Goal: Task Accomplishment & Management: Complete application form

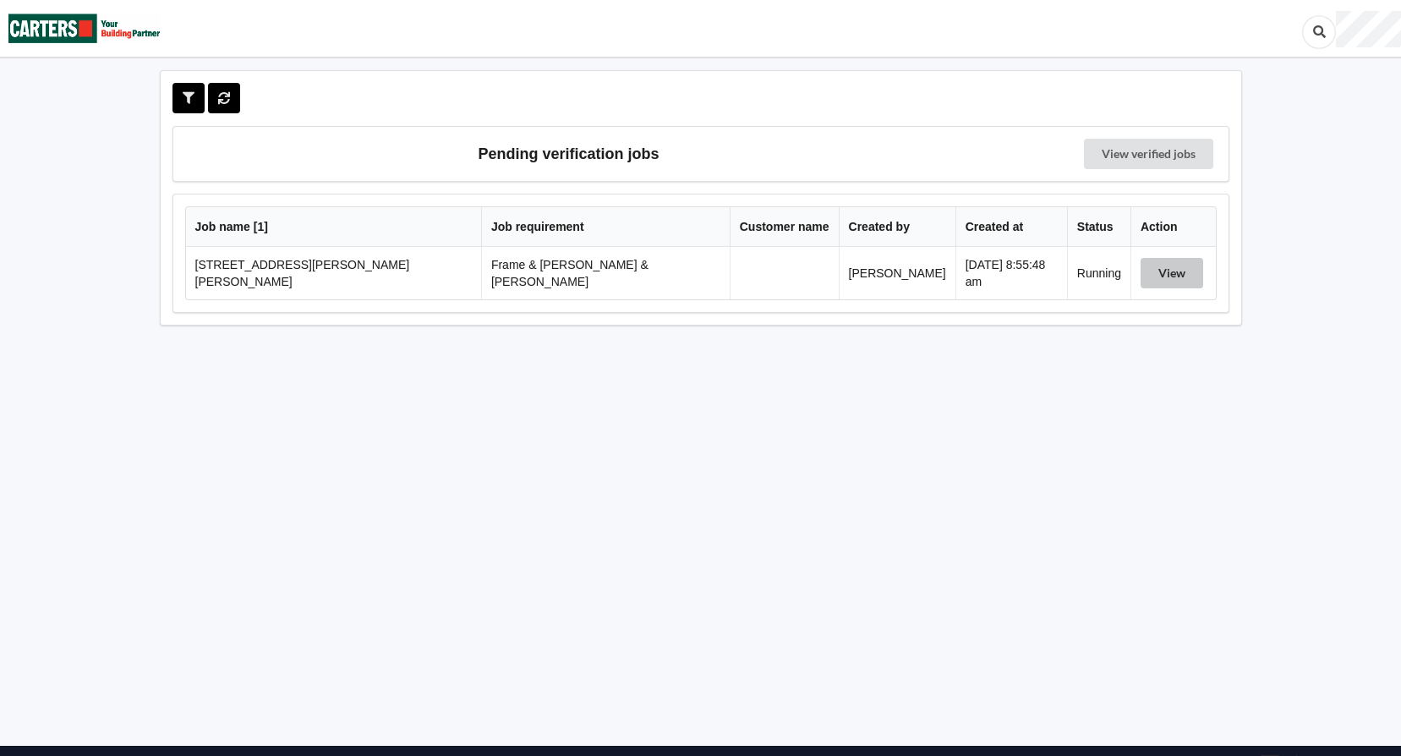
click at [1151, 272] on button "View" at bounding box center [1171, 273] width 63 height 30
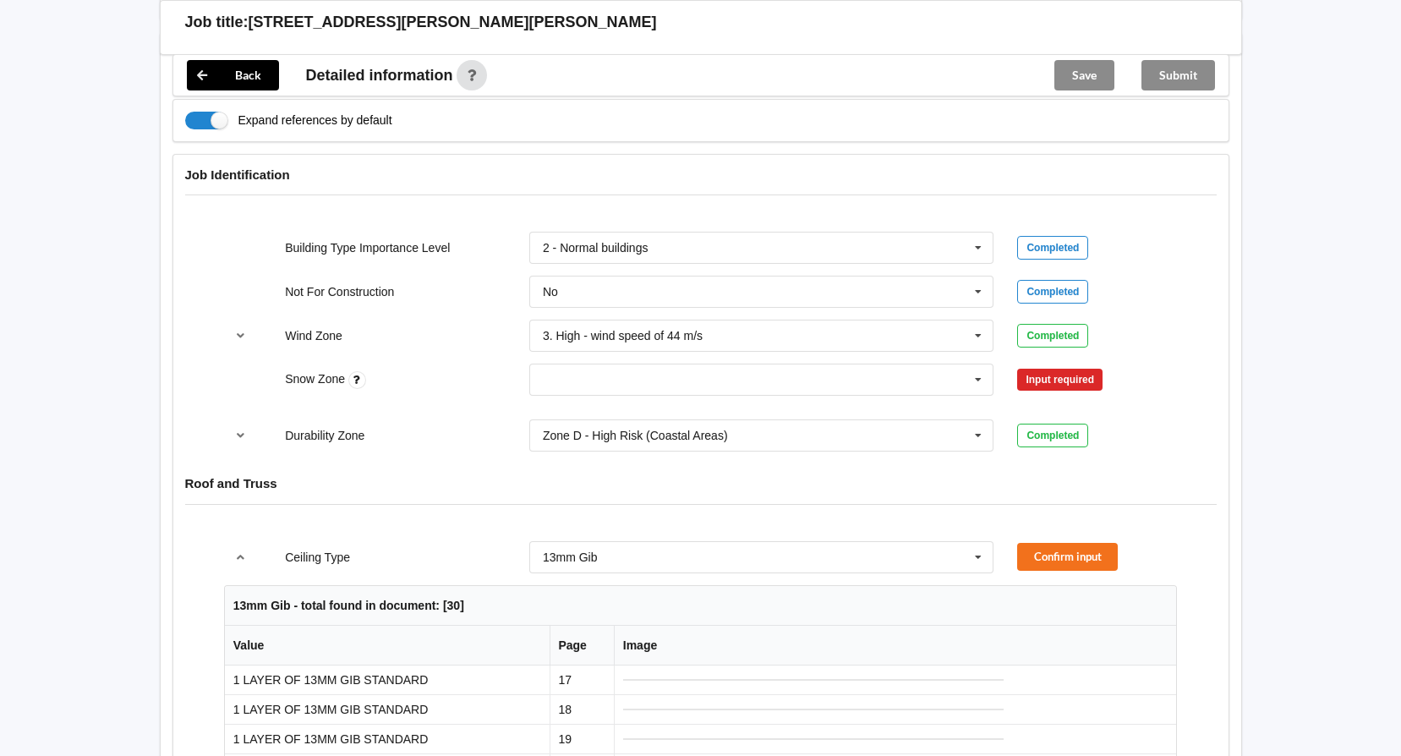
scroll to position [676, 0]
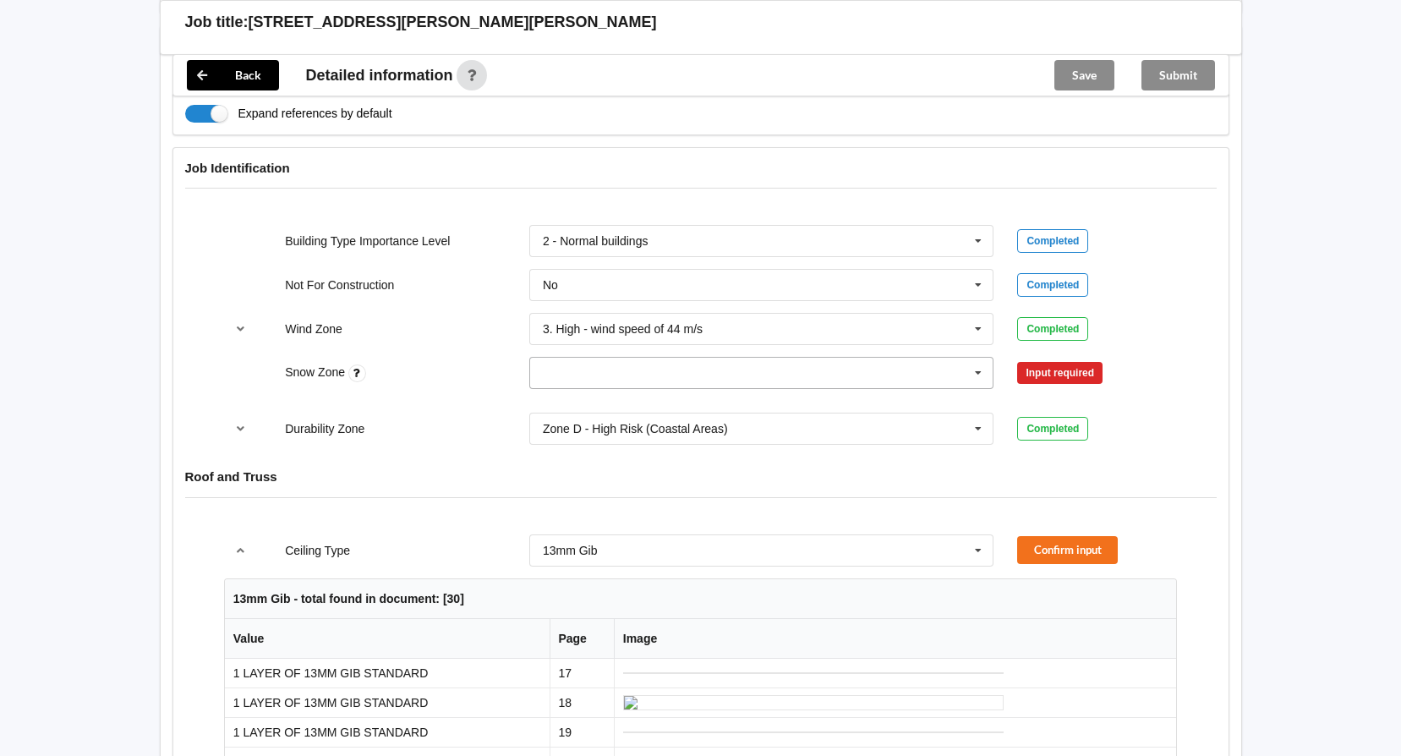
click at [973, 358] on icon at bounding box center [977, 373] width 25 height 31
click at [596, 513] on div "N4" at bounding box center [761, 528] width 463 height 31
click at [1051, 359] on button "Confirm input" at bounding box center [1067, 373] width 101 height 28
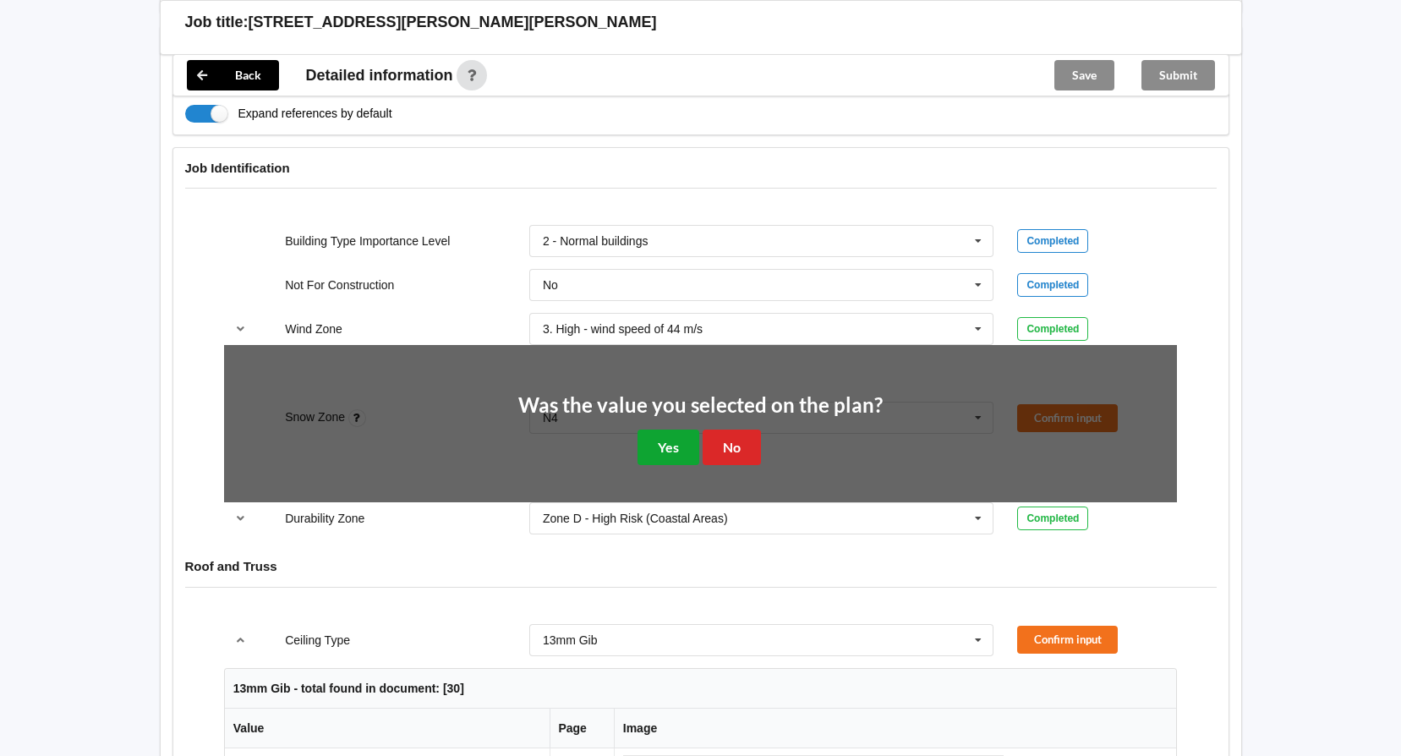
click at [658, 437] on button "Yes" at bounding box center [668, 446] width 62 height 35
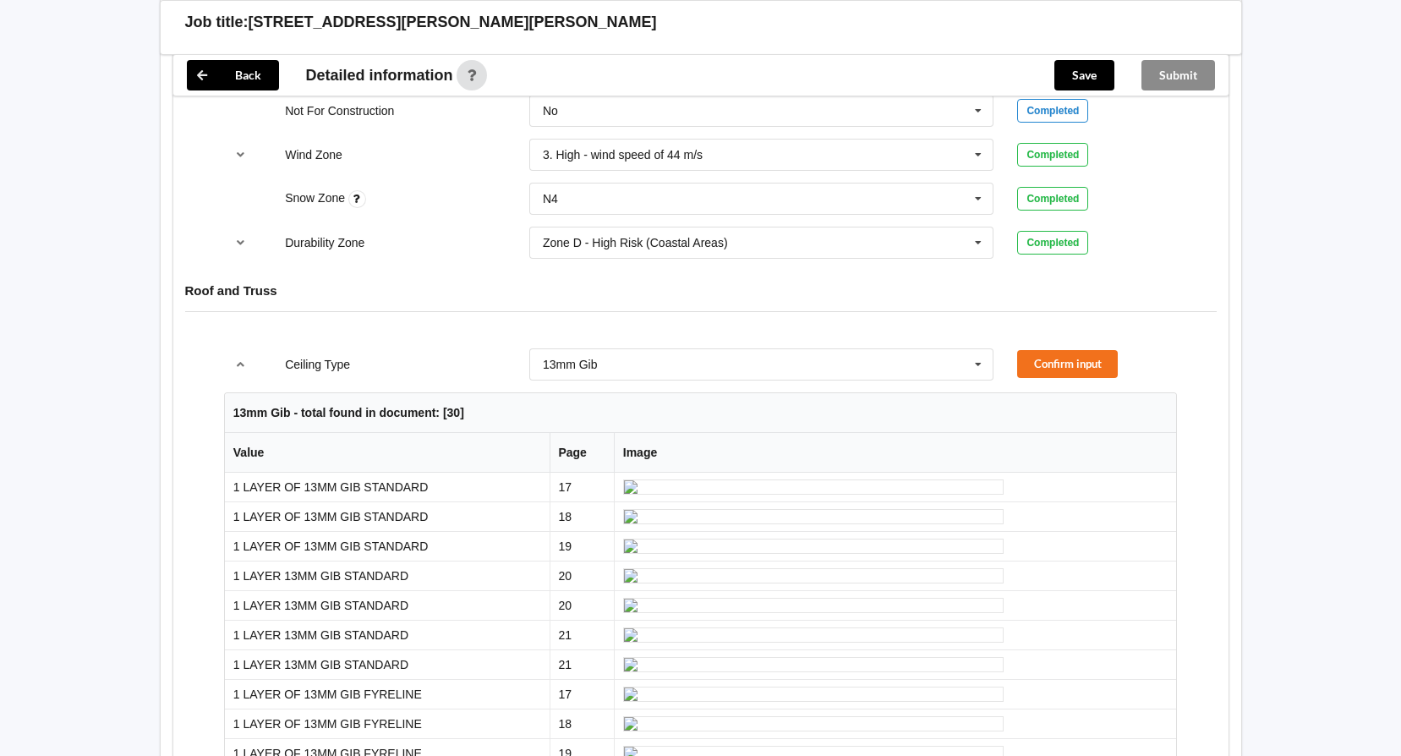
scroll to position [845, 0]
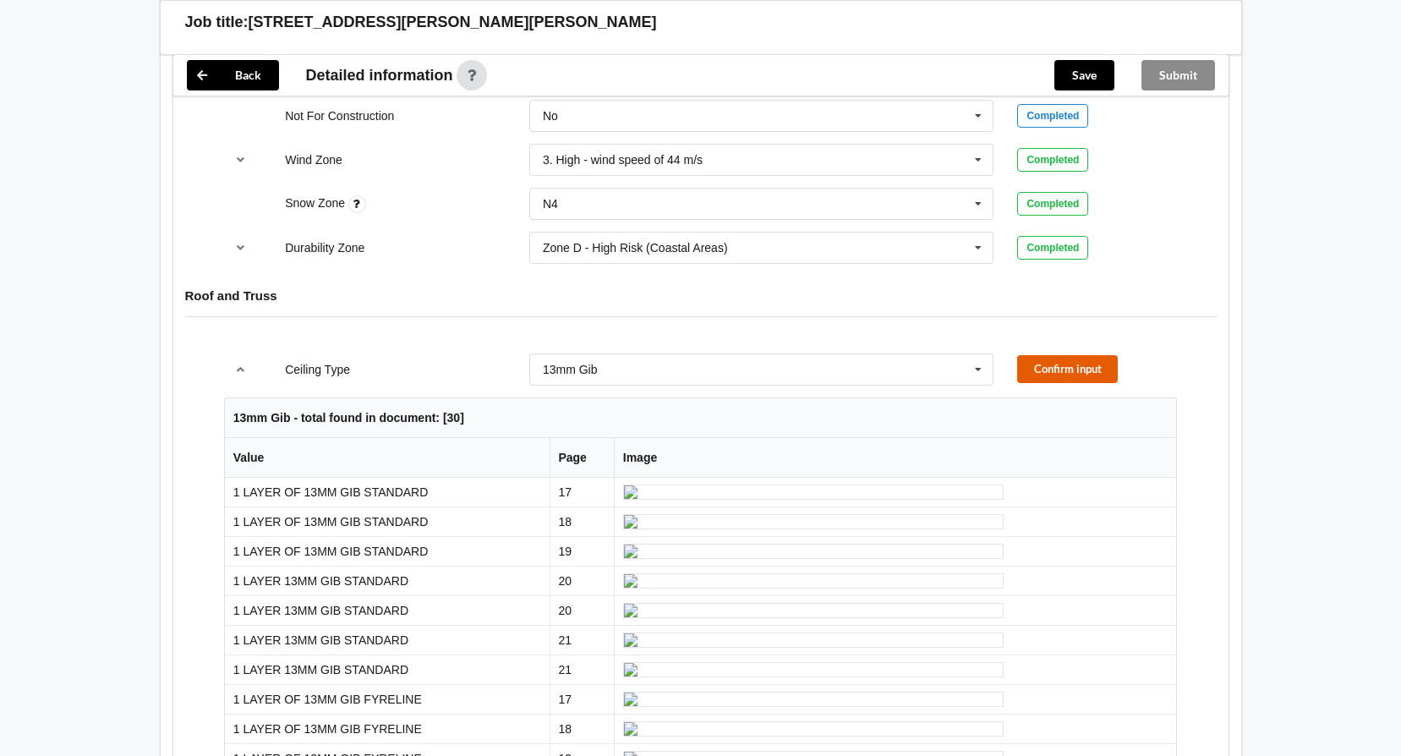
click at [1084, 355] on button "Confirm input" at bounding box center [1067, 369] width 101 height 28
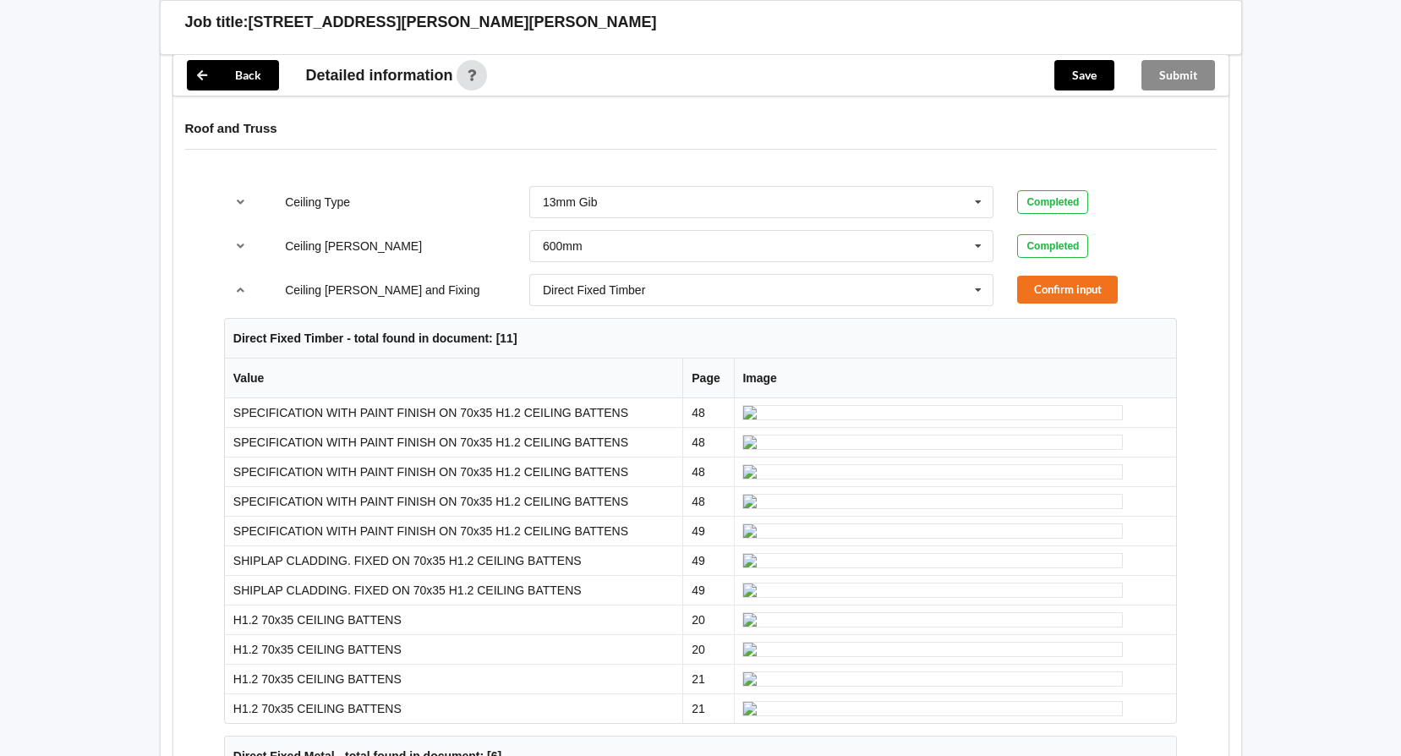
scroll to position [1014, 0]
click at [1069, 274] on button "Confirm input" at bounding box center [1067, 288] width 101 height 28
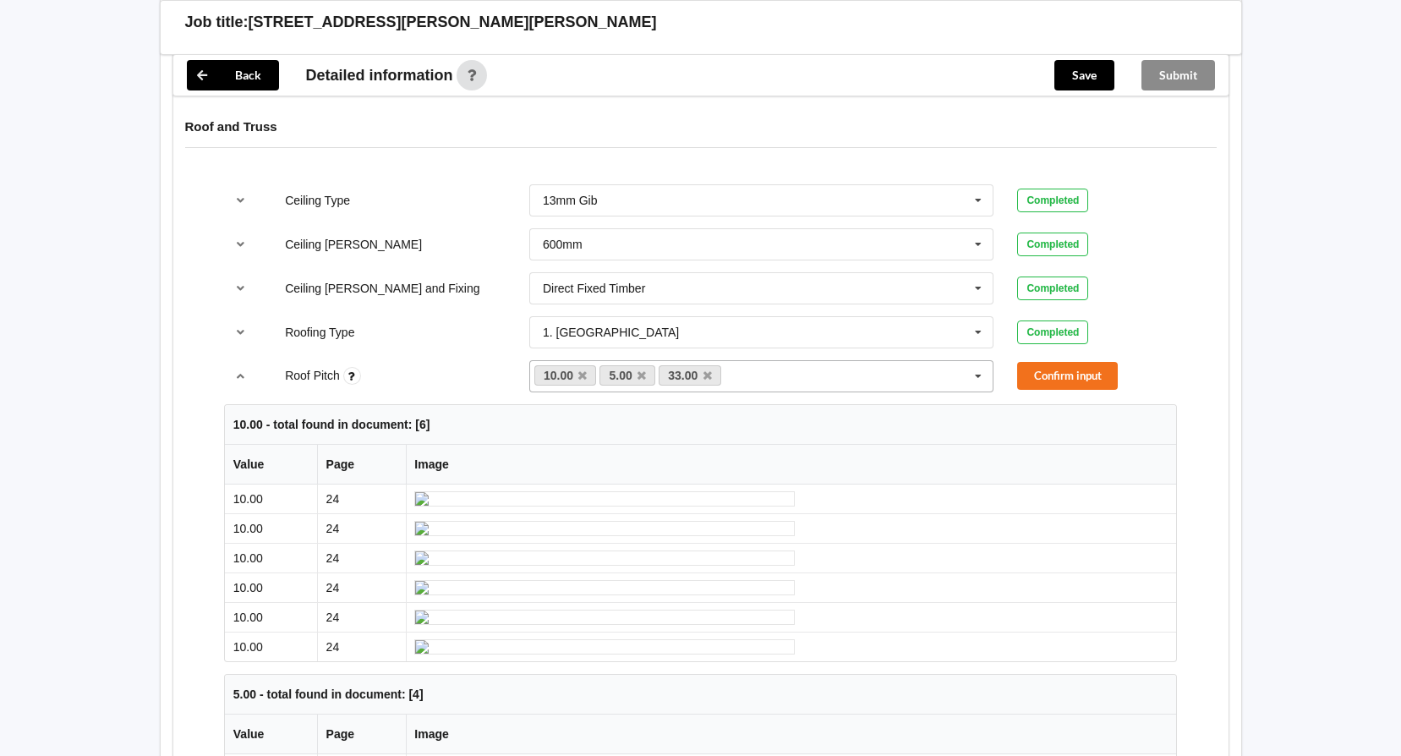
click at [707, 370] on icon at bounding box center [707, 375] width 8 height 11
click at [1059, 362] on button "Confirm input" at bounding box center [1067, 376] width 101 height 28
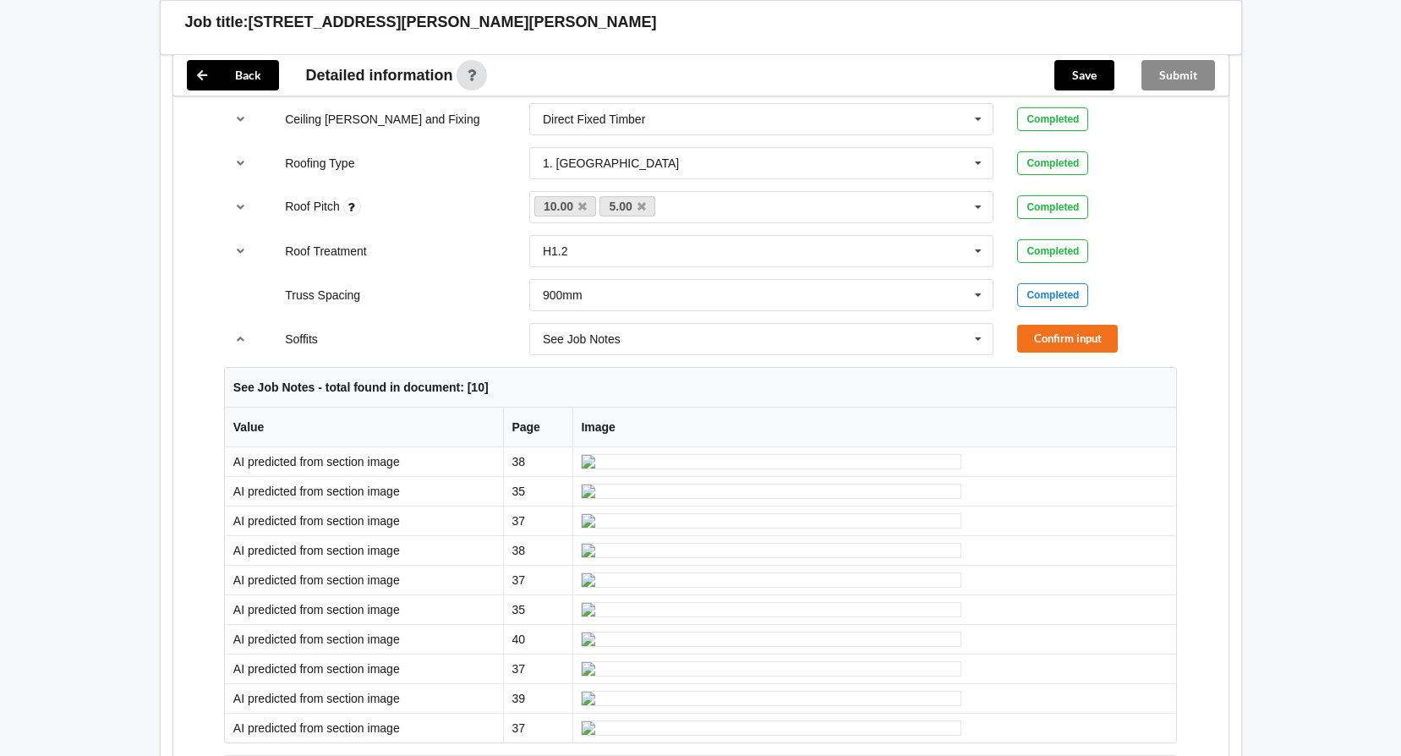
scroll to position [1268, 0]
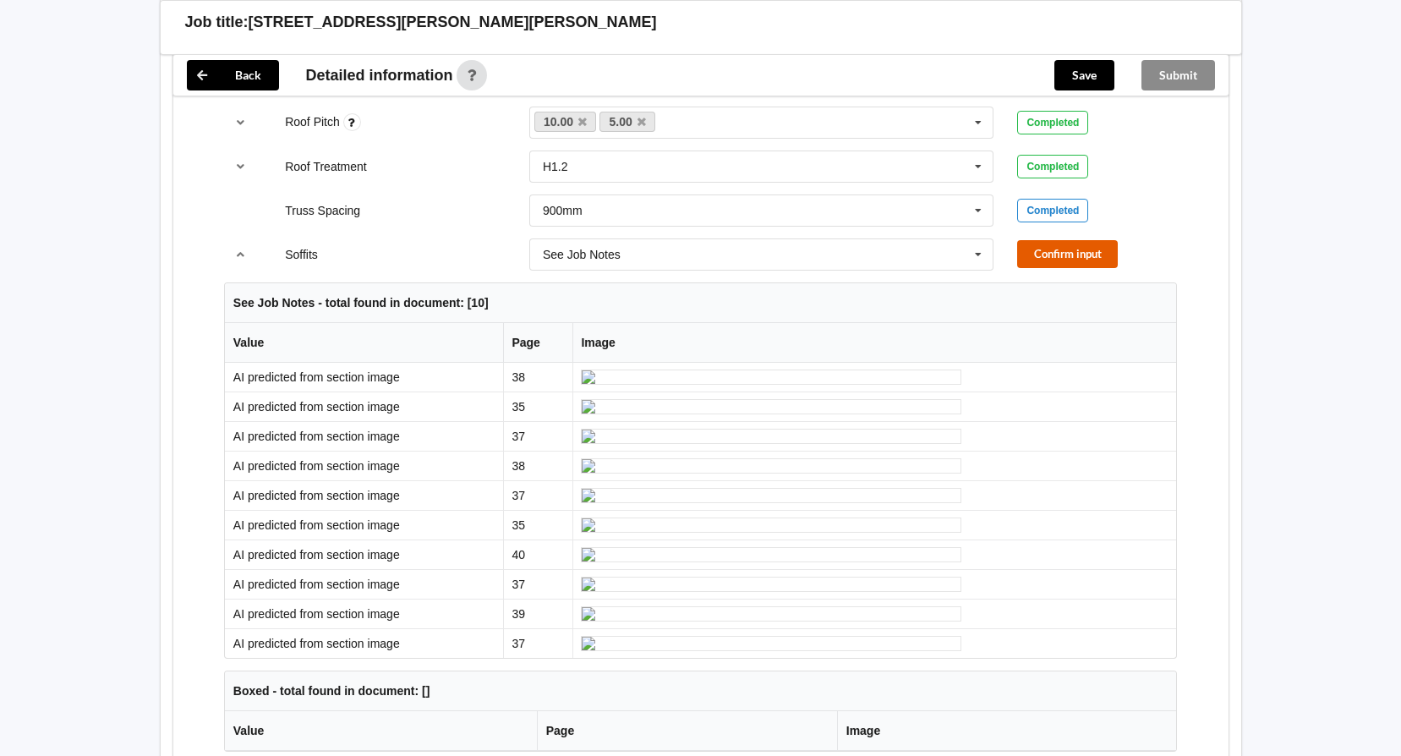
click at [1053, 243] on button "Confirm input" at bounding box center [1067, 254] width 101 height 28
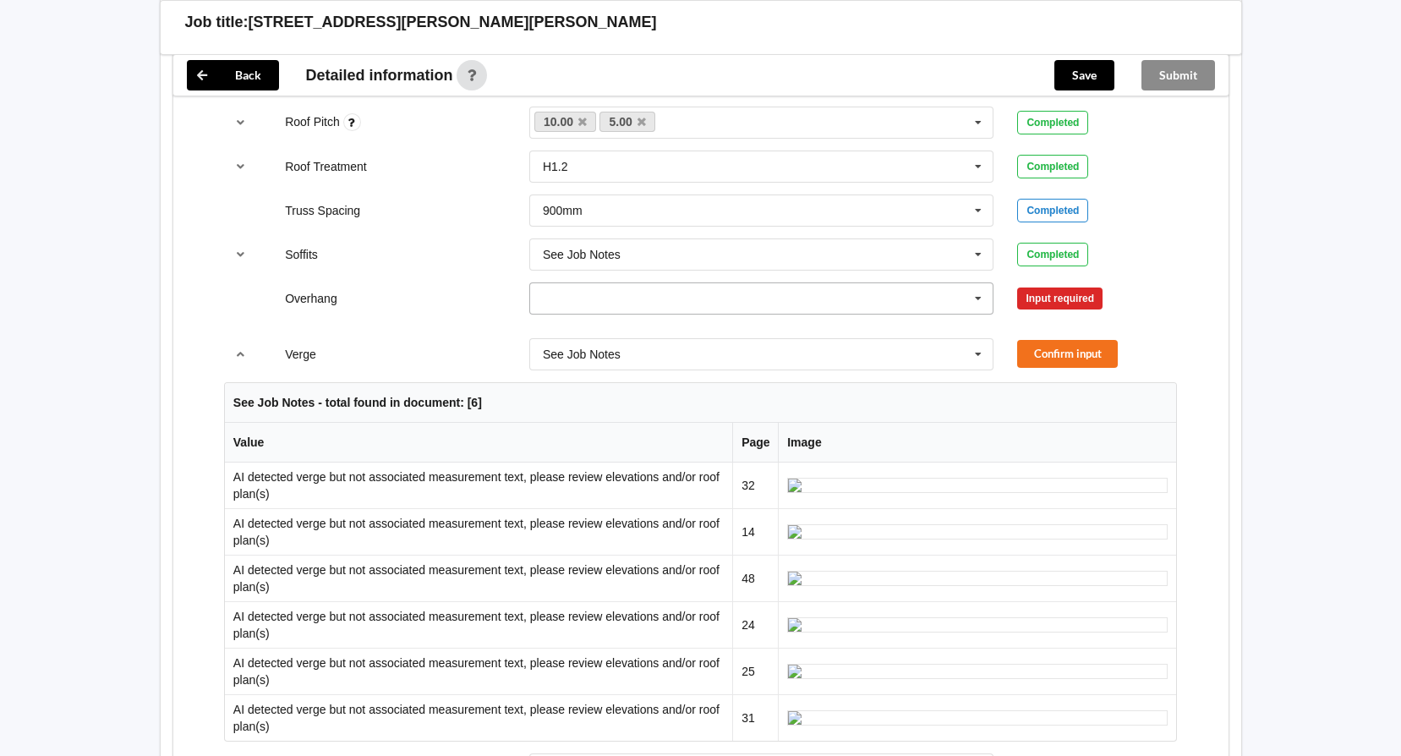
drag, startPoint x: 975, startPoint y: 281, endPoint x: 954, endPoint y: 284, distance: 20.6
click at [975, 283] on icon at bounding box center [977, 298] width 25 height 31
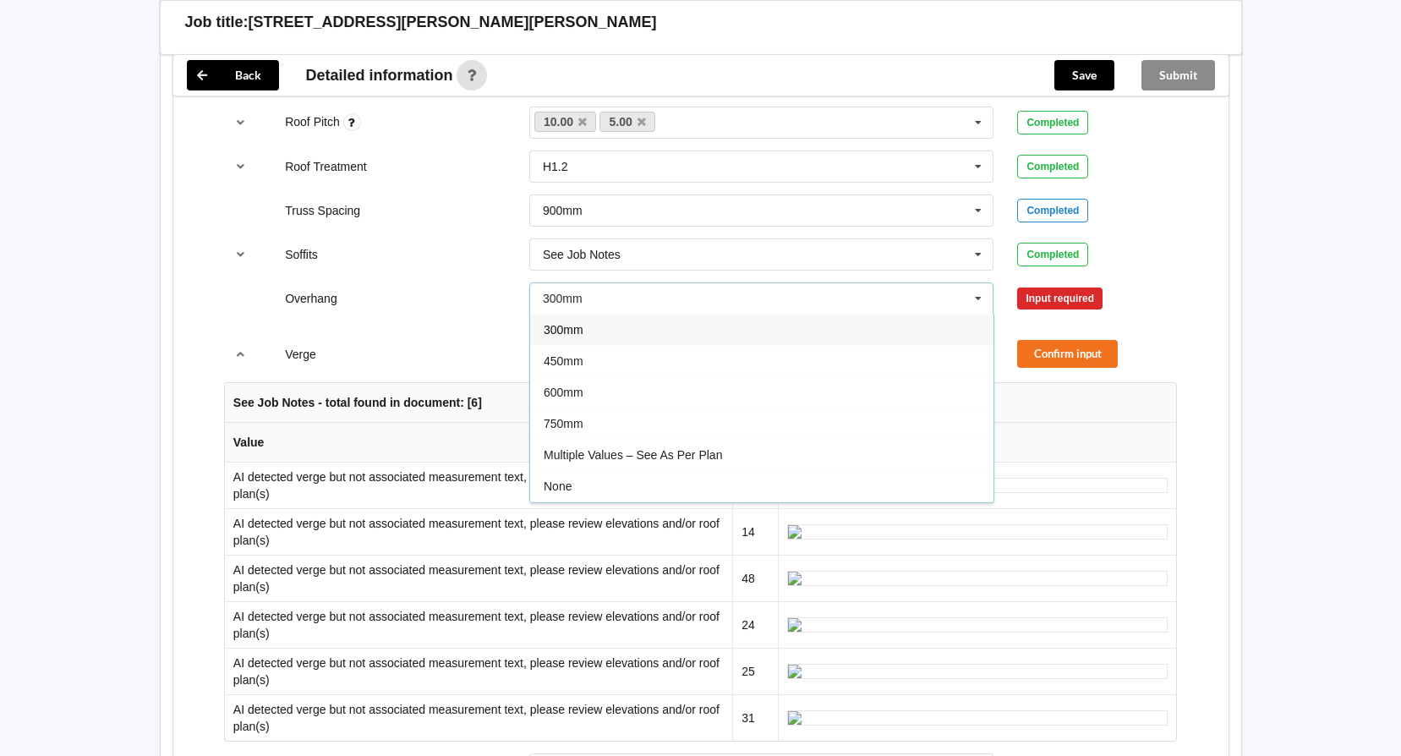
drag, startPoint x: 698, startPoint y: 437, endPoint x: 721, endPoint y: 434, distance: 23.1
click at [700, 448] on span "Multiple Values – See As Per Plan" at bounding box center [633, 455] width 178 height 14
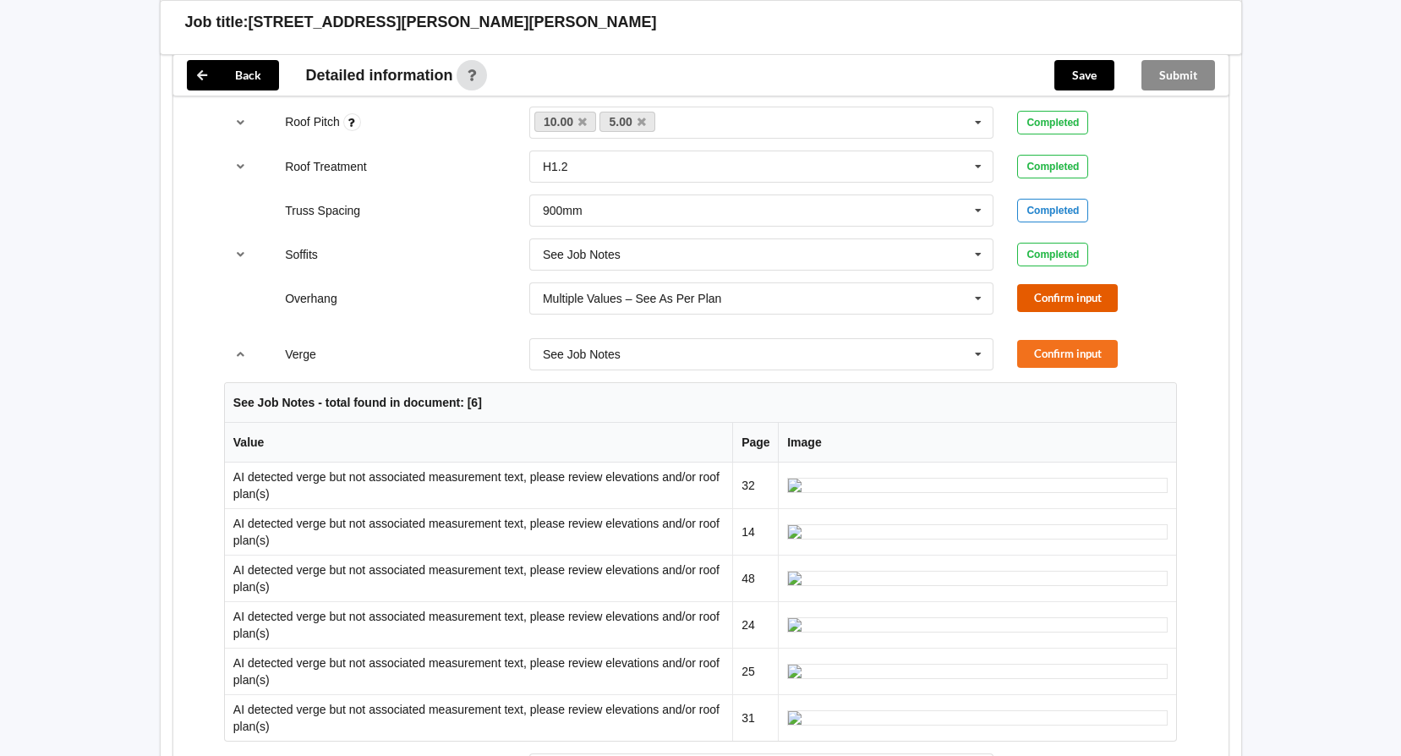
click at [1047, 284] on button "Confirm input" at bounding box center [1067, 298] width 101 height 28
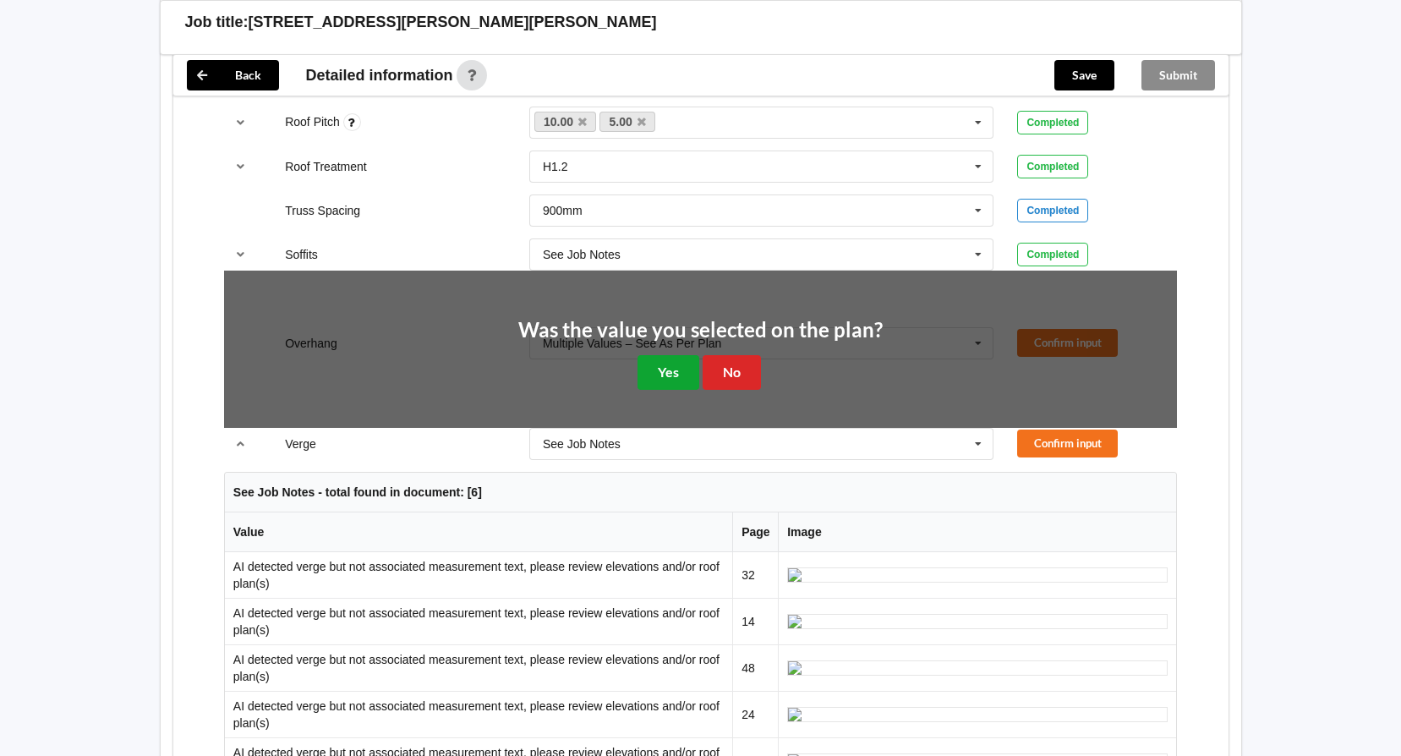
click at [652, 357] on button "Yes" at bounding box center [668, 372] width 62 height 35
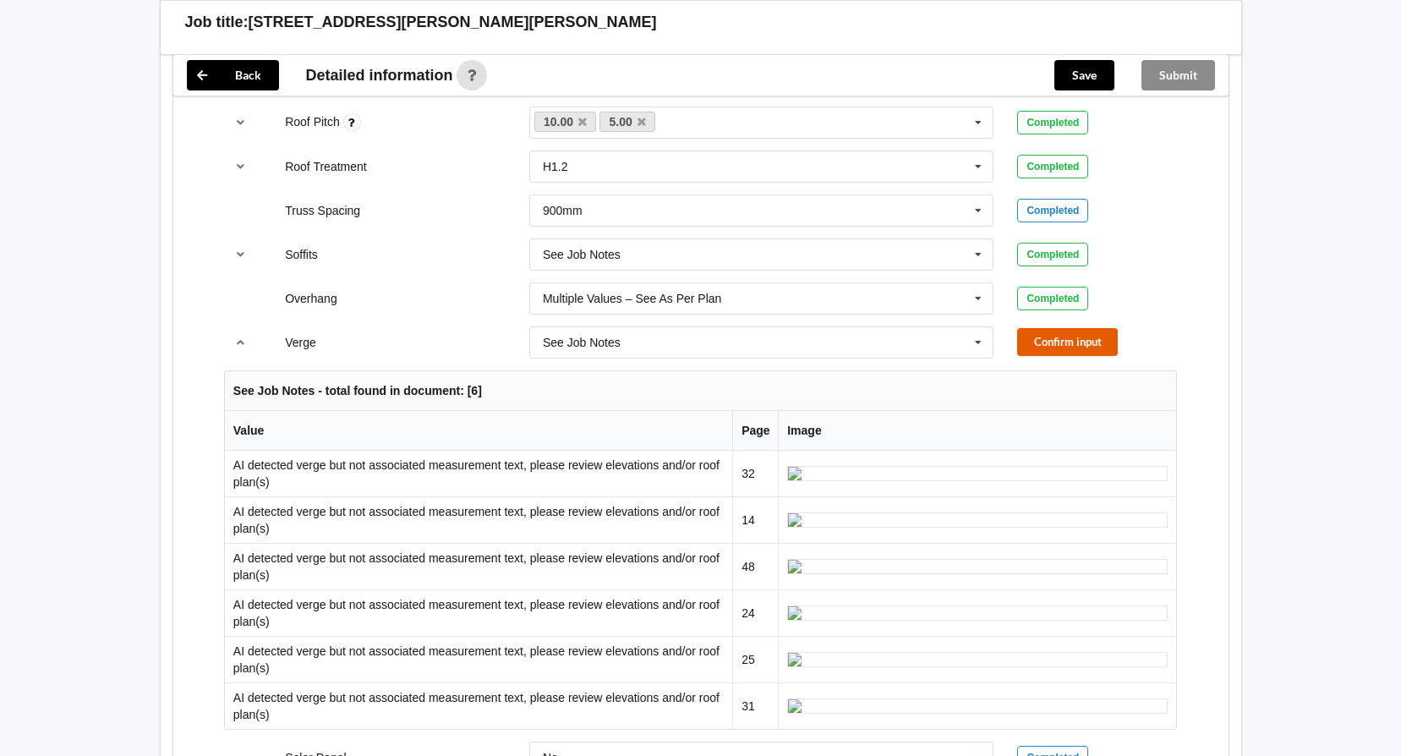
click at [1046, 328] on button "Confirm input" at bounding box center [1067, 342] width 101 height 28
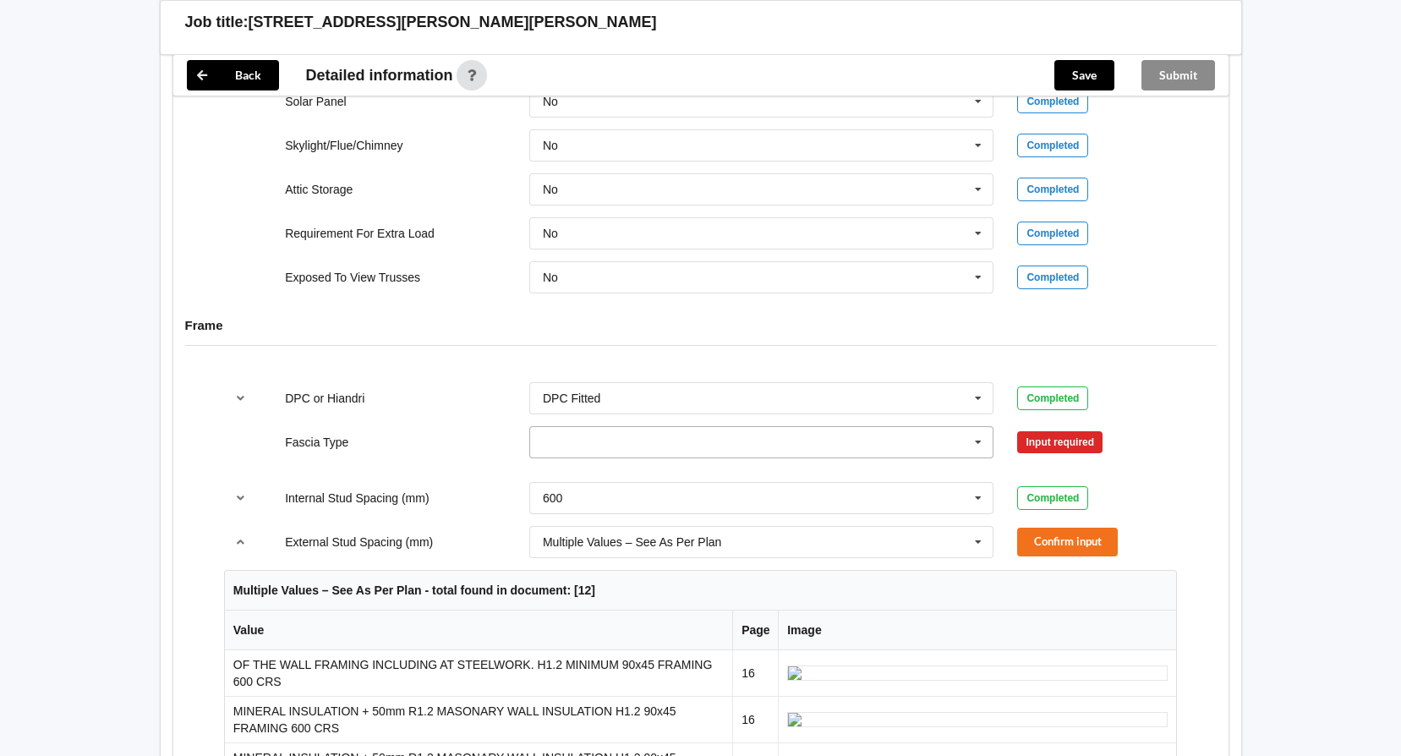
scroll to position [1606, 0]
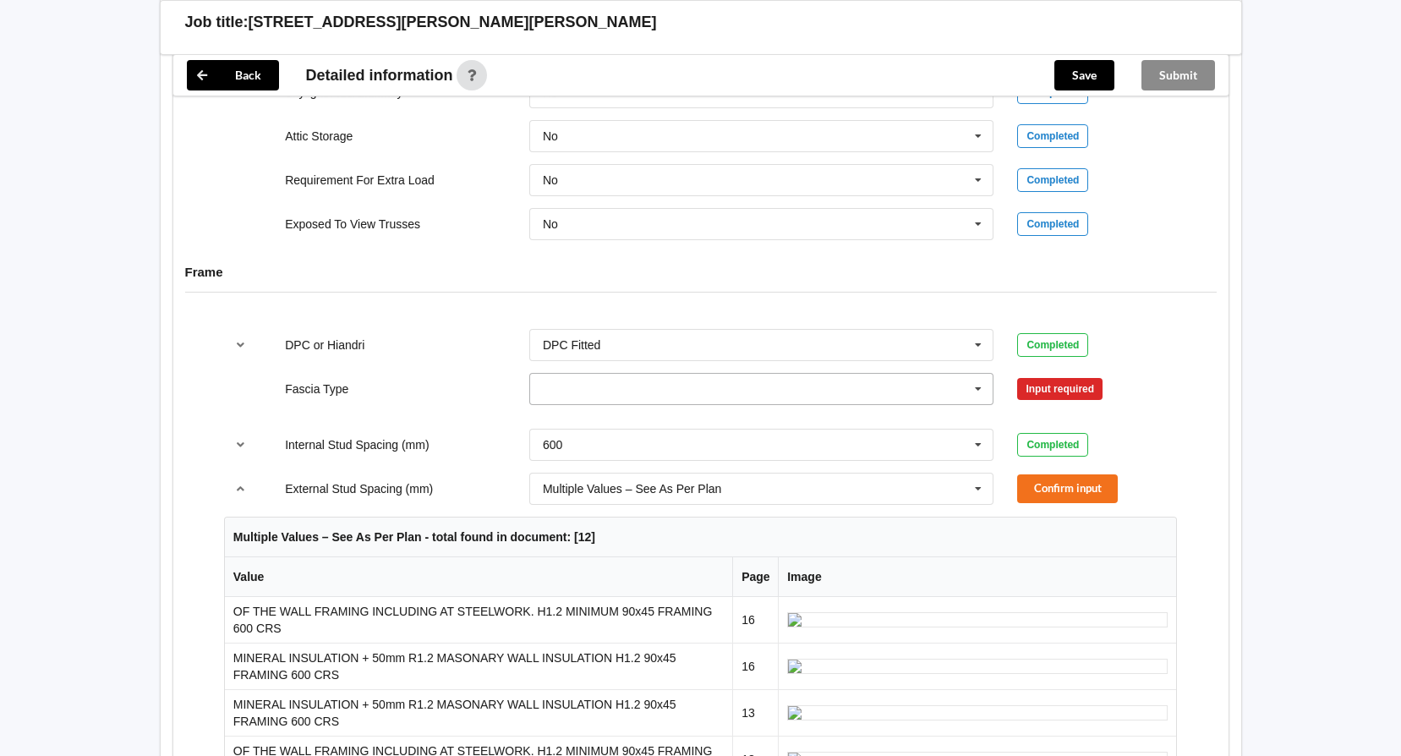
click at [976, 374] on icon at bounding box center [977, 389] width 25 height 31
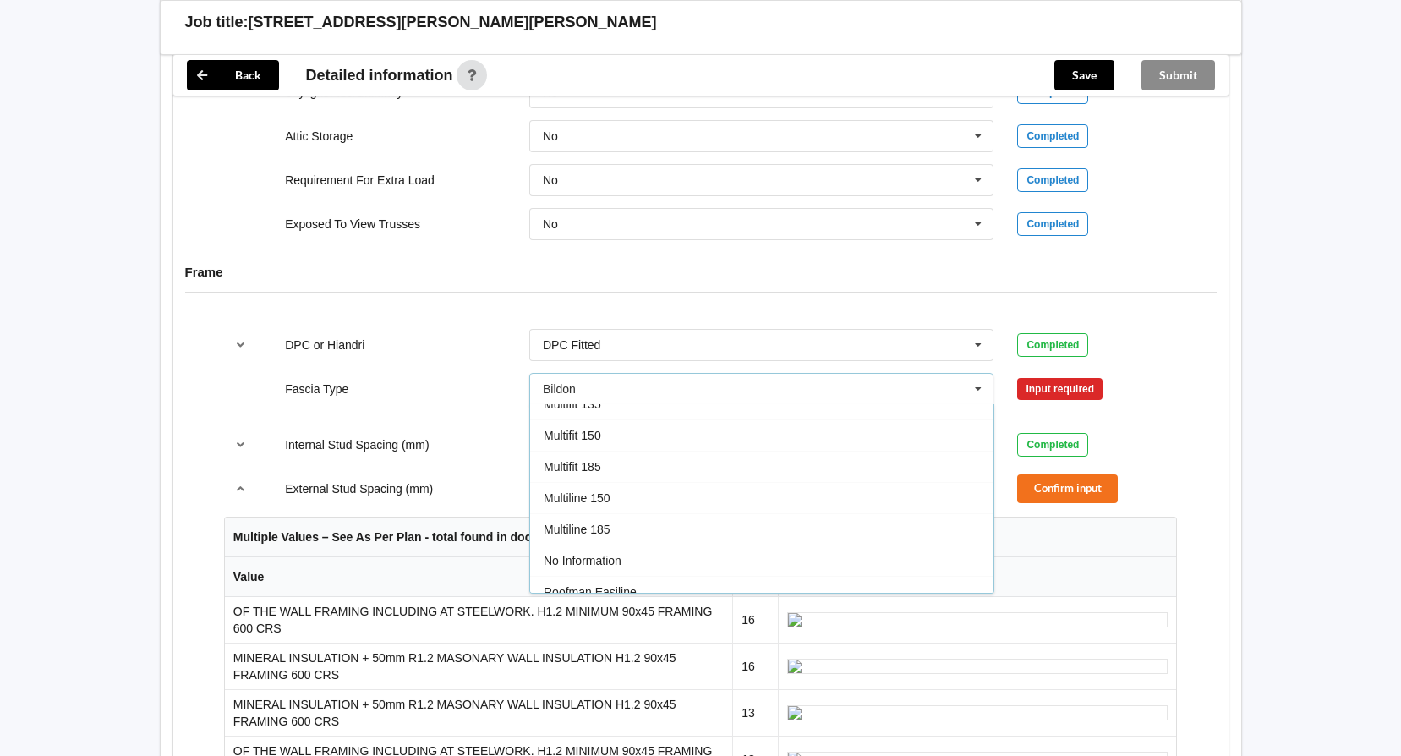
drag, startPoint x: 610, startPoint y: 445, endPoint x: 624, endPoint y: 446, distance: 13.6
click at [612, 451] on div "Multifit 185" at bounding box center [761, 466] width 463 height 31
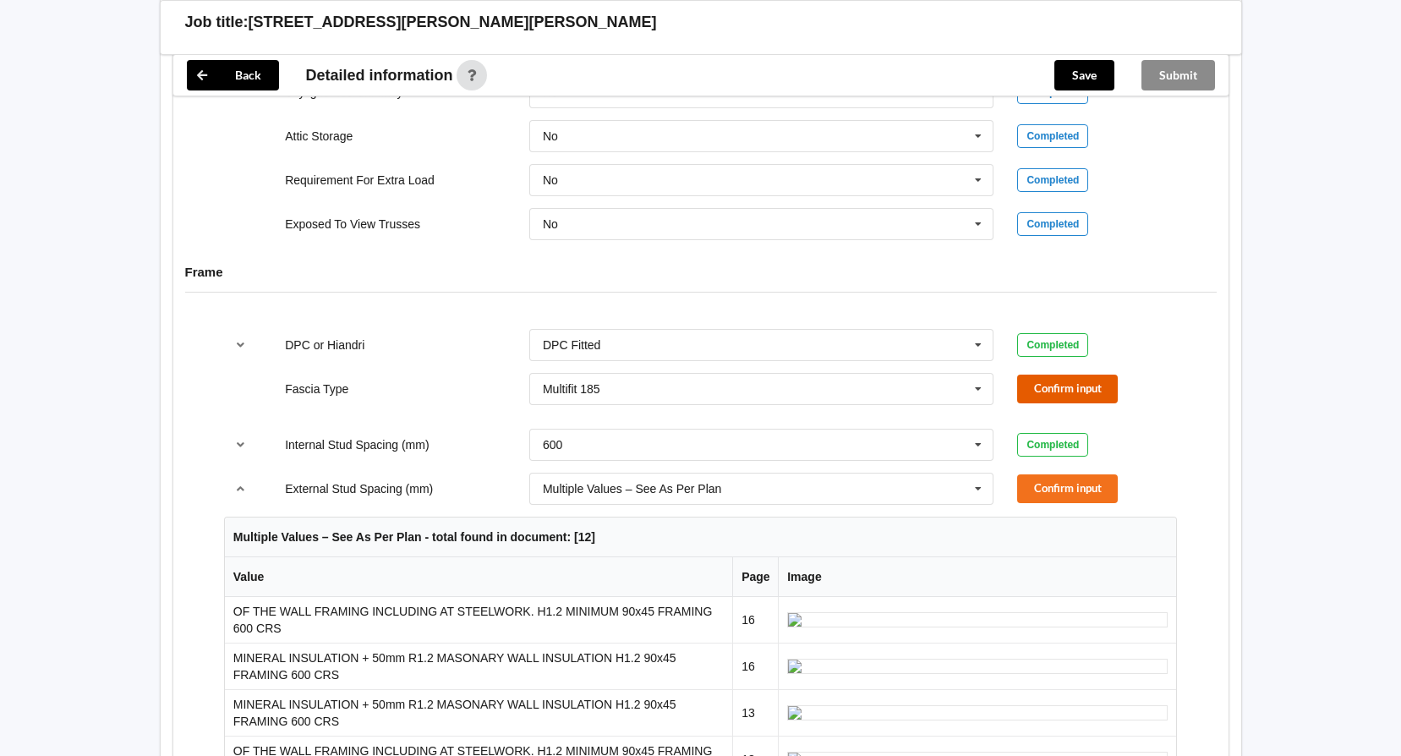
click at [1049, 375] on button "Confirm input" at bounding box center [1067, 389] width 101 height 28
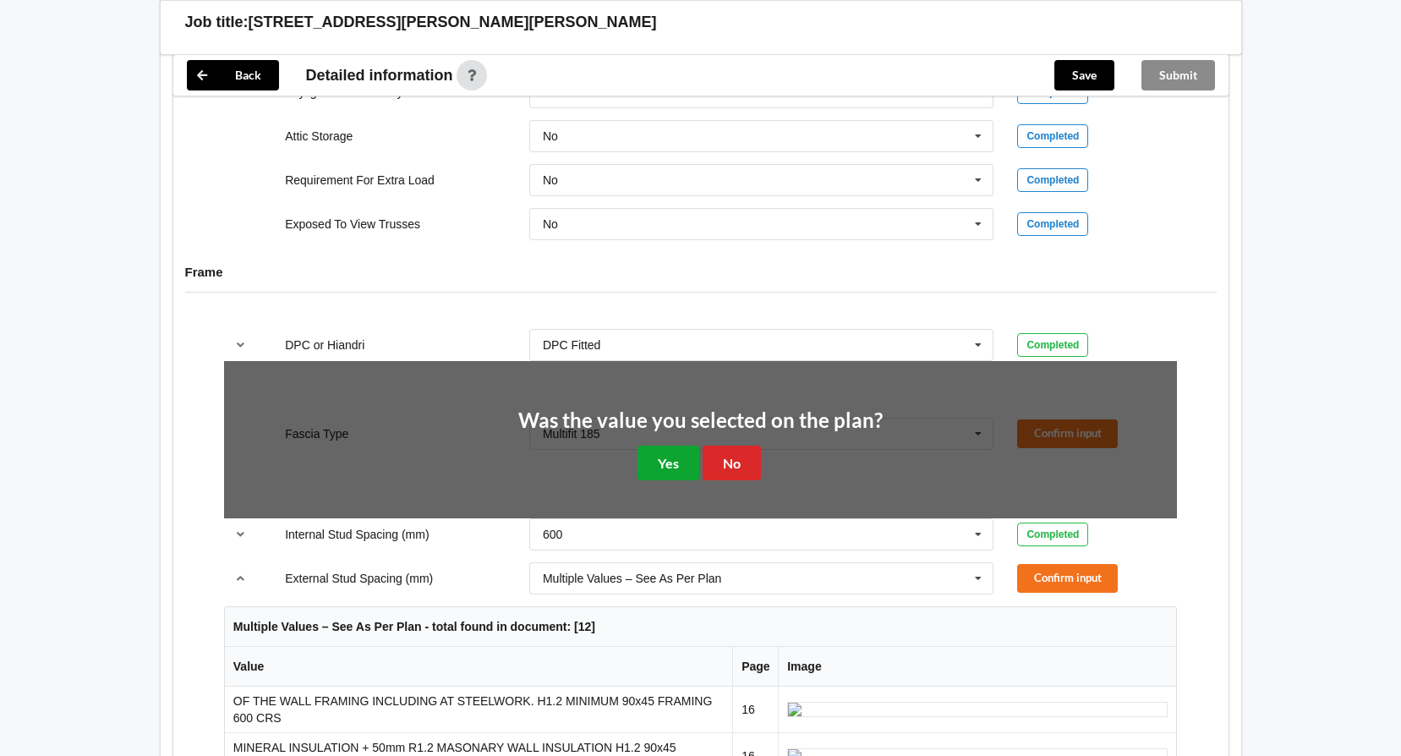
click at [653, 446] on button "Yes" at bounding box center [668, 463] width 62 height 35
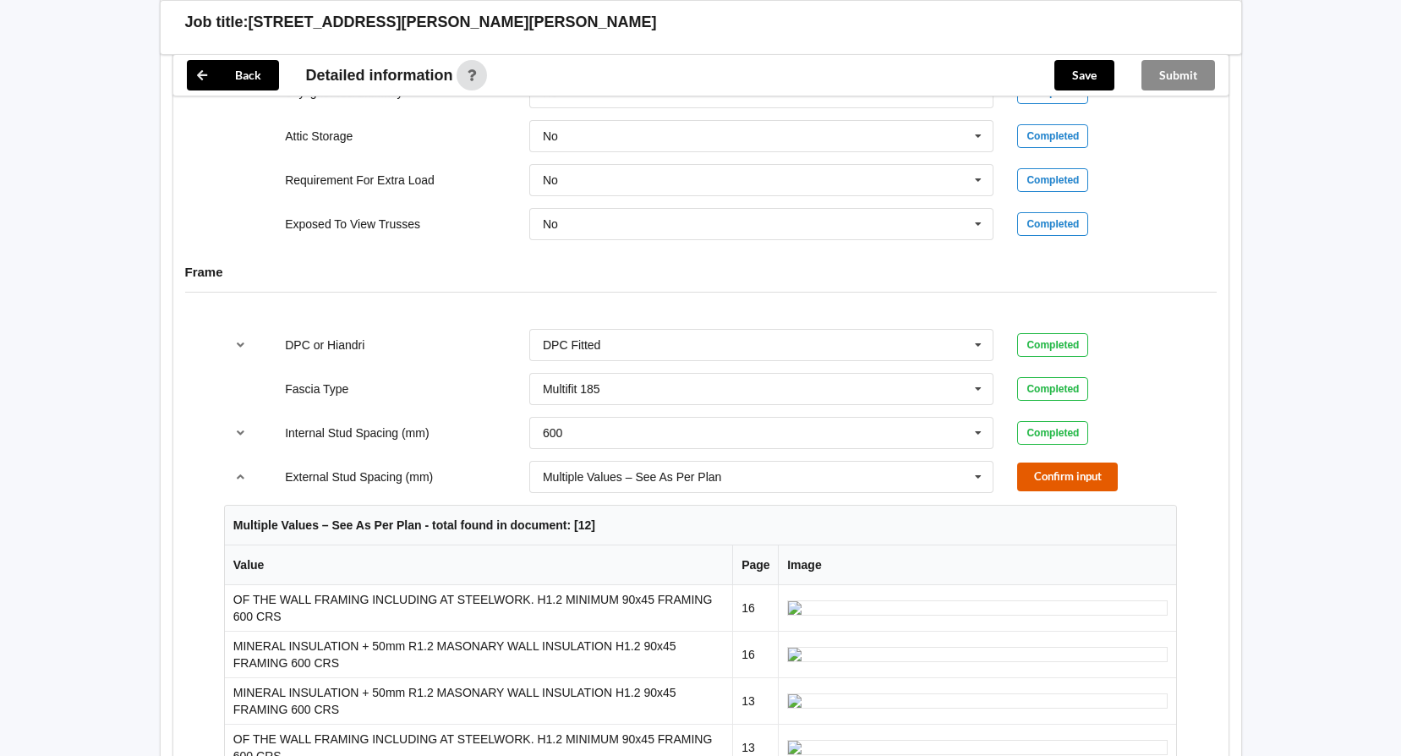
click at [1042, 463] on button "Confirm input" at bounding box center [1067, 476] width 101 height 28
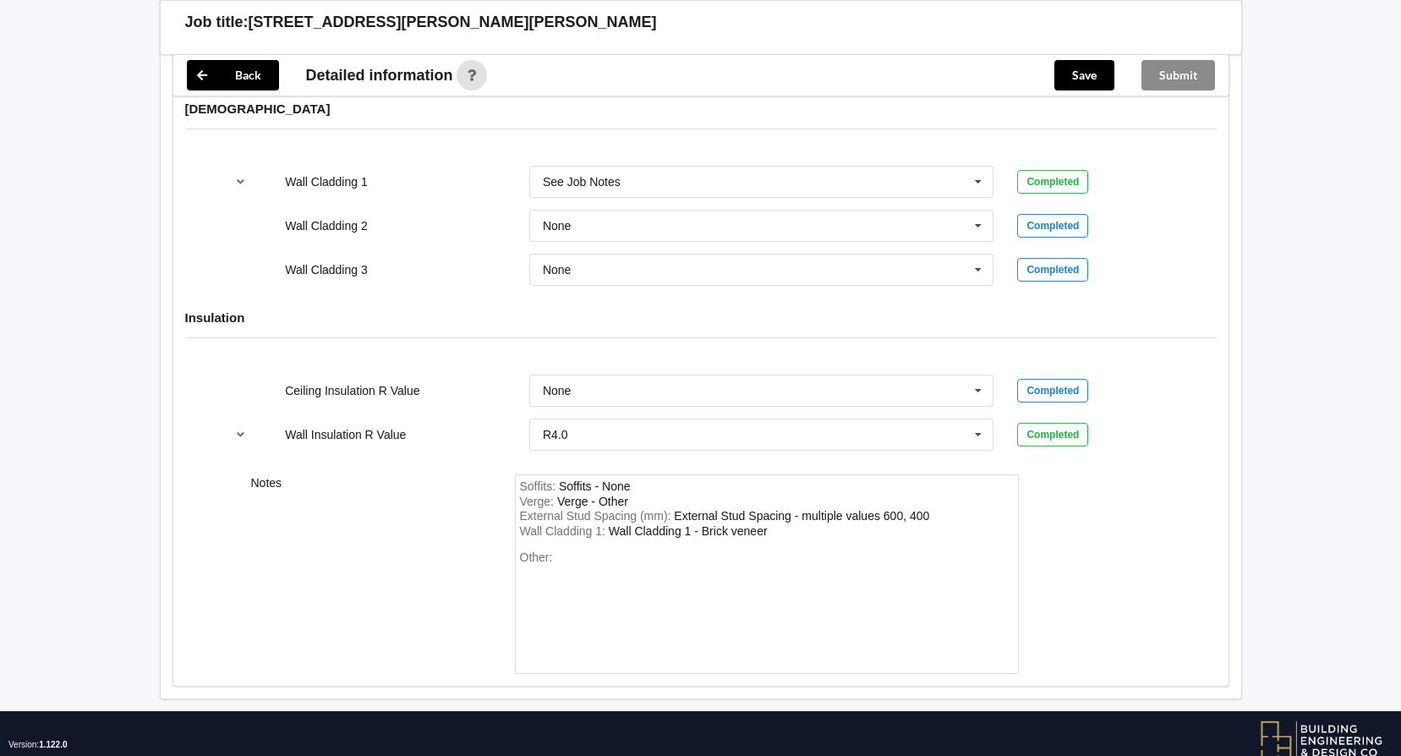
scroll to position [2177, 0]
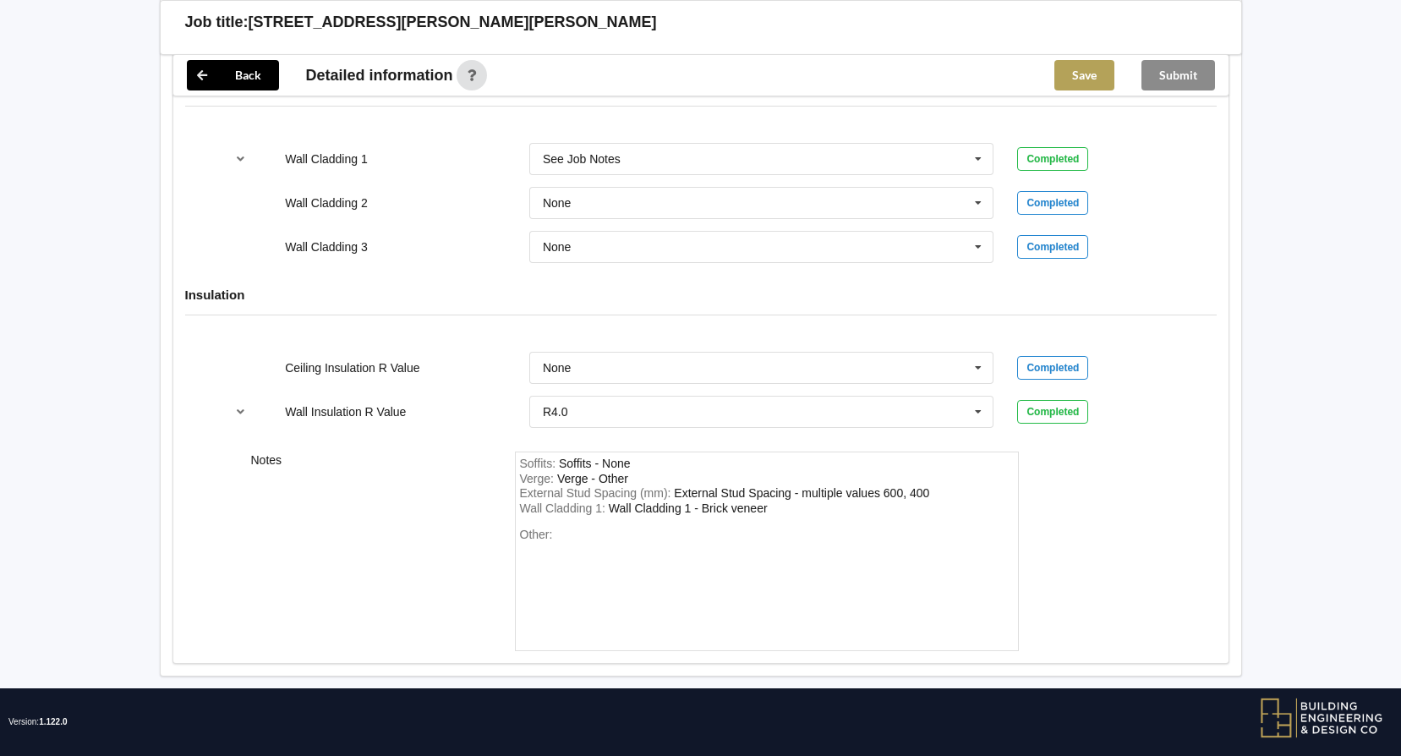
click at [1096, 71] on button "Save" at bounding box center [1084, 75] width 60 height 30
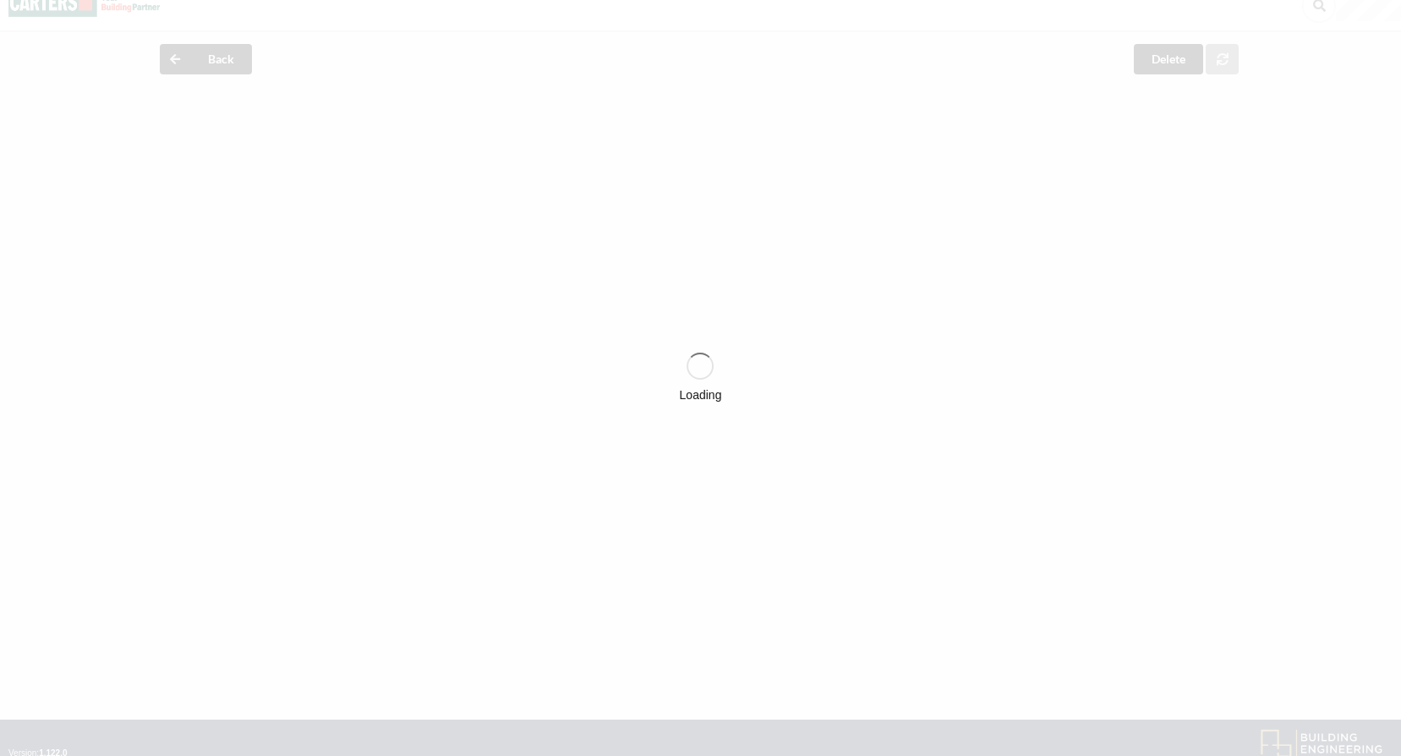
scroll to position [0, 0]
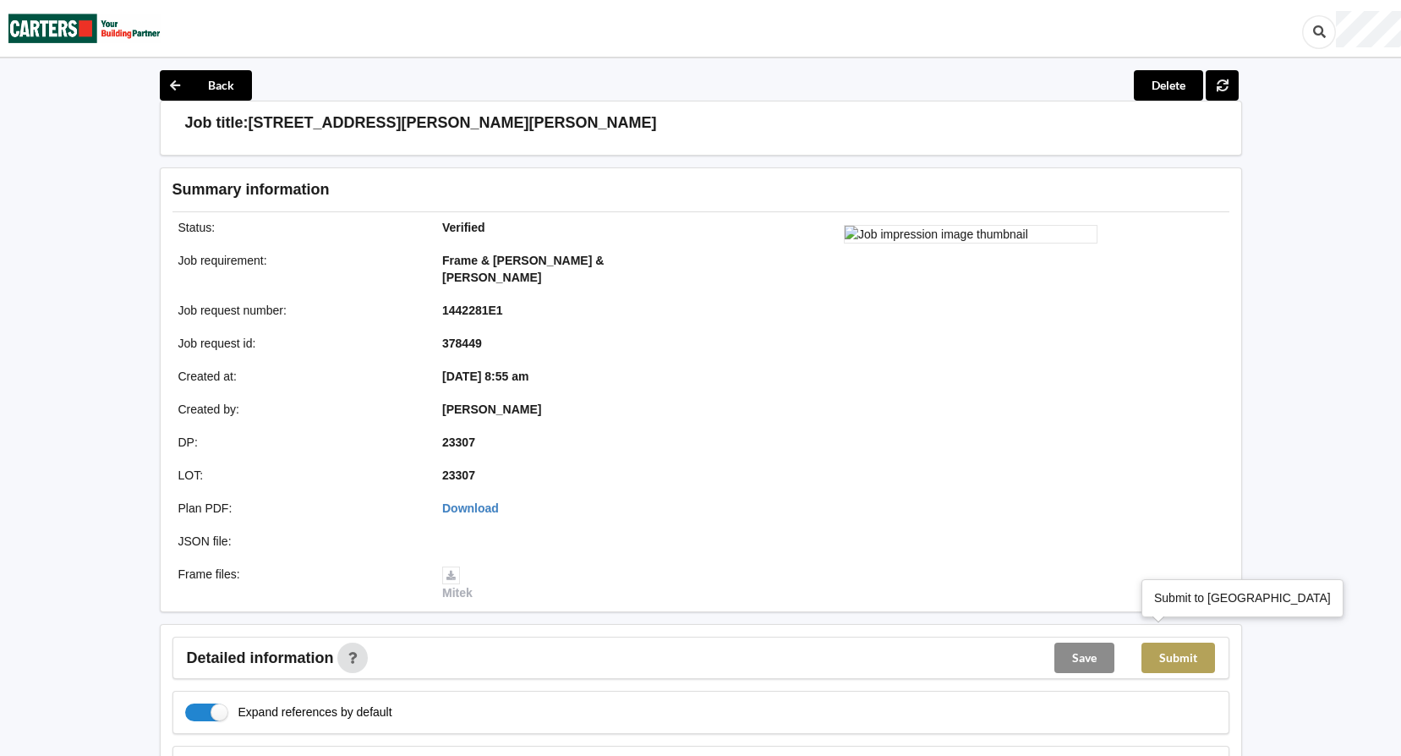
click at [1170, 642] on button "Submit" at bounding box center [1178, 657] width 74 height 30
